Goal: Task Accomplishment & Management: Complete application form

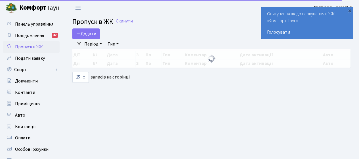
select select "25"
drag, startPoint x: 0, startPoint y: 0, endPoint x: 87, endPoint y: 33, distance: 92.7
click at [87, 33] on span "Додати" at bounding box center [86, 34] width 20 height 6
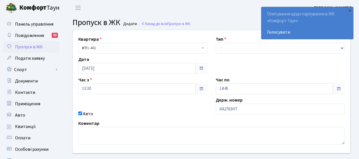
type input "КА2763НТ"
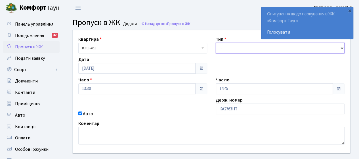
click at [230, 48] on select "- Доставка Таксі Гості Сервіс" at bounding box center [280, 48] width 129 height 11
select select "1"
click at [216, 43] on select "- Доставка Таксі Гості Сервіс" at bounding box center [280, 48] width 129 height 11
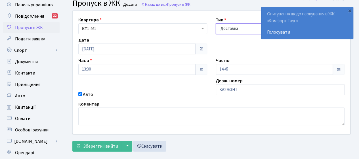
scroll to position [28, 0]
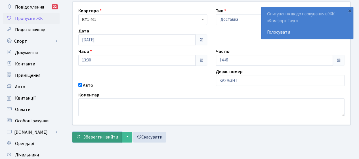
click at [93, 134] on span "Зберегти і вийти" at bounding box center [100, 137] width 35 height 6
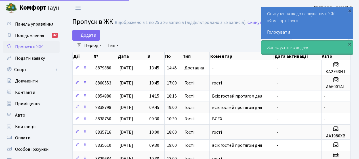
select select "25"
